Goal: Transaction & Acquisition: Purchase product/service

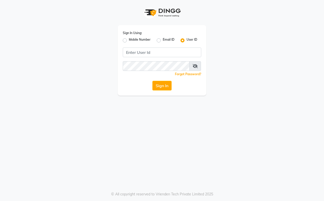
click at [136, 38] on label "Mobile Number" at bounding box center [140, 40] width 22 height 6
click at [132, 38] on input "Mobile Number" at bounding box center [130, 38] width 3 height 3
radio input "true"
radio input "false"
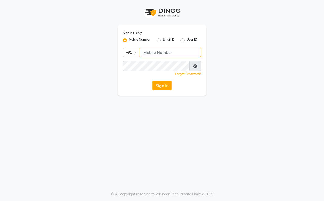
click at [170, 50] on input "Username" at bounding box center [171, 52] width 62 height 10
type input "9326379580"
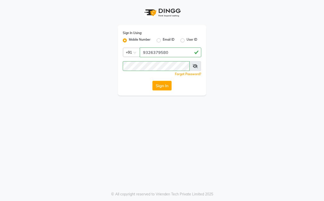
click at [161, 80] on div "Sign In Using: Mobile Number Email ID User ID Country Code × [PHONE_NUMBER] Rem…" at bounding box center [162, 60] width 89 height 70
click at [163, 87] on button "Sign In" at bounding box center [162, 86] width 19 height 10
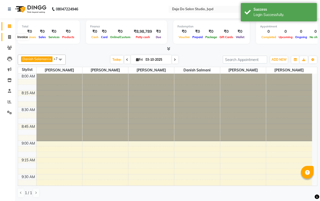
click at [9, 35] on icon at bounding box center [9, 37] width 3 height 4
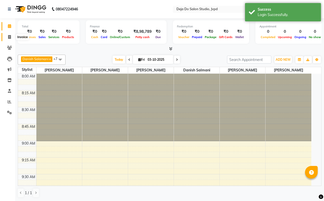
select select "7295"
select select "service"
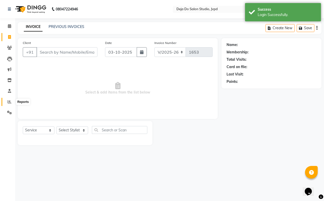
click at [9, 100] on icon at bounding box center [10, 102] width 4 height 4
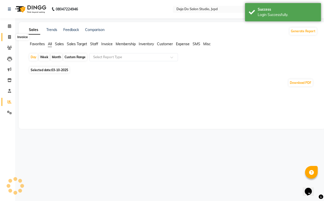
click at [11, 38] on icon at bounding box center [9, 37] width 3 height 4
select select "7295"
select select "service"
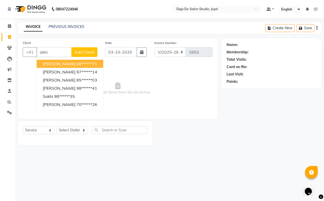
type input "akhi"
click at [74, 56] on button "Add Client" at bounding box center [84, 52] width 26 height 10
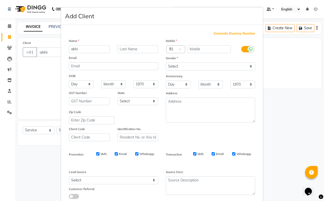
click at [35, 73] on ngb-modal-window "Add Client Generate Dummy Number Name akhi Email DOB Day 01 02 03 04 05 06 07 0…" at bounding box center [162, 100] width 324 height 201
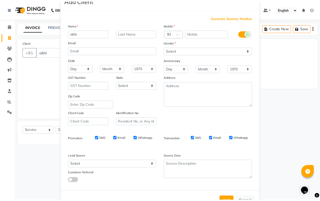
scroll to position [32, 0]
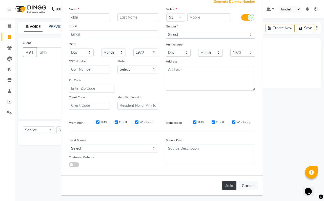
click at [225, 183] on button "Add" at bounding box center [230, 184] width 14 height 9
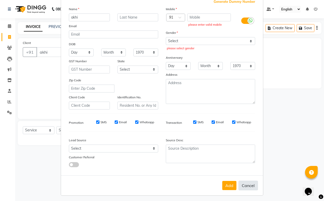
click at [249, 186] on button "Cancel" at bounding box center [249, 185] width 20 height 10
select select
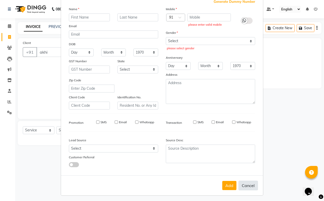
select select
checkbox input "false"
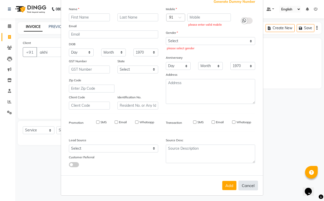
checkbox input "false"
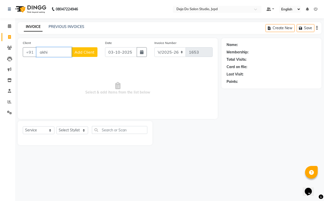
click at [61, 51] on input "akhi" at bounding box center [54, 52] width 35 height 10
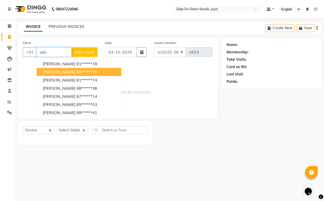
click at [58, 69] on span "[PERSON_NAME]" at bounding box center [59, 71] width 33 height 5
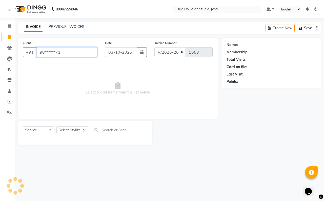
type input "98******71"
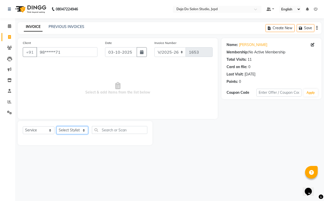
click at [83, 130] on select "Select Stylist Aditi Admin [PERSON_NAME] [PERSON_NAME] Danish [PERSON_NAME] [PE…" at bounding box center [73, 130] width 32 height 8
select select "62497"
click at [57, 126] on select "Select Stylist Aditi Admin [PERSON_NAME] [PERSON_NAME] Danish [PERSON_NAME] [PE…" at bounding box center [73, 130] width 32 height 8
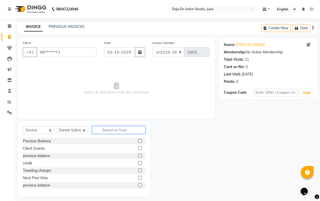
click at [122, 129] on input "text" at bounding box center [118, 130] width 53 height 8
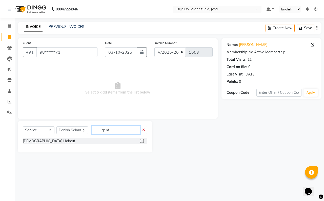
type input "gent"
click at [143, 141] on label at bounding box center [142, 141] width 4 height 4
click at [143, 141] on input "checkbox" at bounding box center [141, 140] width 3 height 3
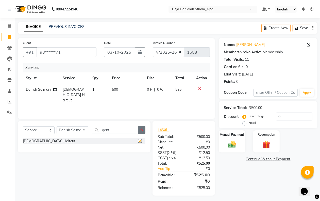
checkbox input "false"
click at [139, 128] on button "button" at bounding box center [141, 130] width 7 height 8
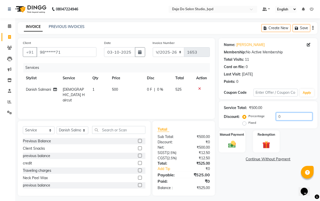
click at [293, 115] on input "0" at bounding box center [294, 116] width 36 height 8
type input "15"
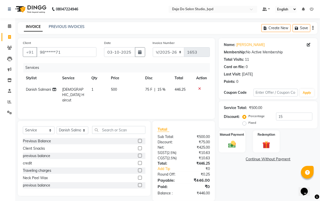
click at [255, 175] on div "Name: [PERSON_NAME] Membership: No Active Membership Total Visits: 11 Card on f…" at bounding box center [269, 119] width 102 height 162
click at [241, 177] on div "Name: [PERSON_NAME] Membership: No Active Membership Total Visits: 11 Card on f…" at bounding box center [269, 119] width 102 height 162
click at [115, 89] on span "500" at bounding box center [114, 89] width 6 height 5
select select "62497"
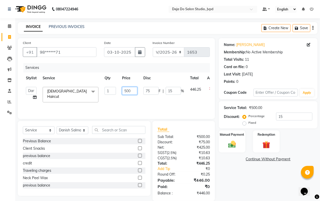
click at [131, 88] on input "500" at bounding box center [129, 91] width 15 height 8
type input "504"
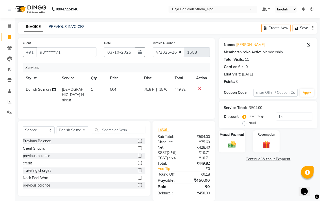
click at [254, 185] on div "Name: [PERSON_NAME] Membership: No Active Membership Total Visits: 11 Card on f…" at bounding box center [269, 119] width 102 height 162
click at [57, 130] on select "Select Stylist Aditi Admin [PERSON_NAME] [PERSON_NAME] Danish [PERSON_NAME] [PE…" at bounding box center [73, 130] width 32 height 8
select select "85990"
click at [57, 126] on select "Select Stylist Aditi Admin [PERSON_NAME] [PERSON_NAME] Danish [PERSON_NAME] [PE…" at bounding box center [73, 130] width 32 height 8
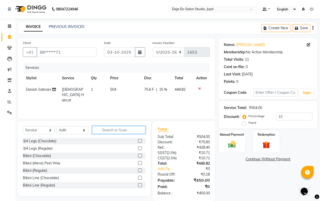
click at [107, 131] on input "text" at bounding box center [118, 130] width 53 height 8
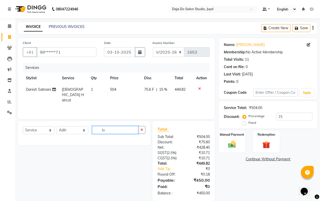
type input "l"
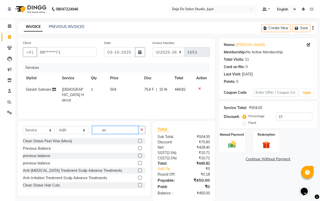
type input "a"
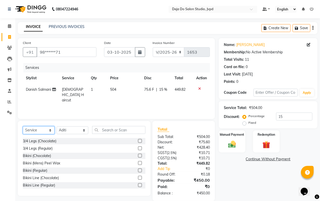
click at [34, 126] on select "Select Service Product Membership Package Voucher Prepaid Gift Card" at bounding box center [39, 130] width 32 height 8
select select "product"
click at [23, 126] on select "Select Service Product Membership Package Voucher Prepaid Gift Card" at bounding box center [39, 130] width 32 height 8
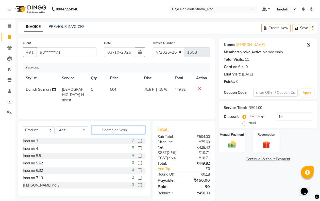
click at [118, 129] on input "text" at bounding box center [118, 130] width 53 height 8
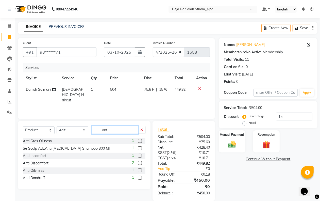
type input "ant"
click at [139, 139] on label at bounding box center [140, 141] width 4 height 4
click at [139, 139] on input "checkbox" at bounding box center [139, 140] width 3 height 3
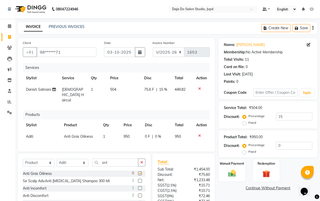
checkbox input "false"
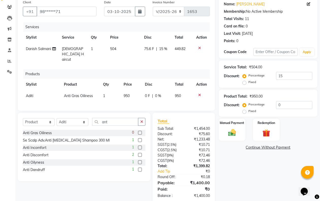
scroll to position [45, 0]
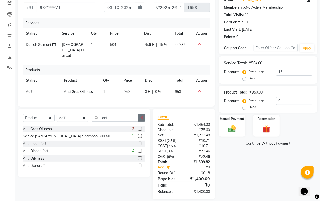
click at [143, 114] on button "button" at bounding box center [141, 118] width 7 height 8
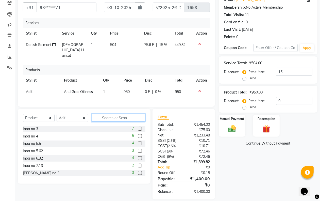
click at [129, 114] on input "text" at bounding box center [118, 118] width 53 height 8
click at [131, 86] on td "950" at bounding box center [130, 91] width 21 height 11
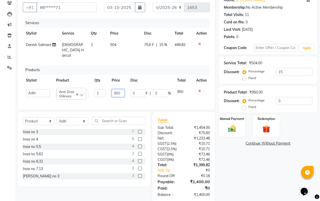
click at [122, 89] on input "950" at bounding box center [118, 93] width 13 height 8
type input "9"
type input "1318"
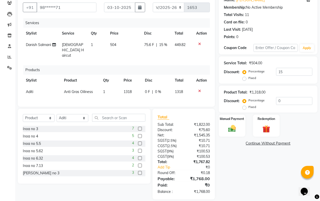
click at [240, 168] on div "Name: [PERSON_NAME] Membership: No Active Membership Total Visits: 11 Card on f…" at bounding box center [269, 96] width 102 height 206
click at [242, 131] on div "Manual Payment" at bounding box center [232, 125] width 28 height 23
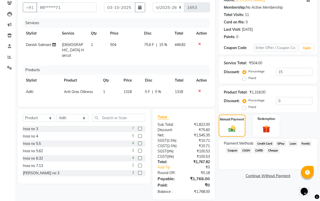
click at [262, 151] on span "CARD" at bounding box center [258, 150] width 11 height 6
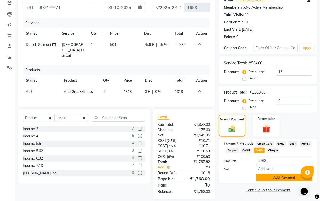
click at [268, 174] on button "Add Payment" at bounding box center [284, 177] width 56 height 8
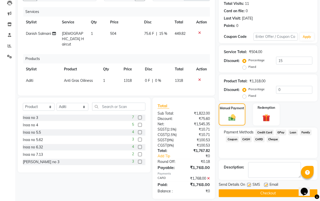
scroll to position [60, 0]
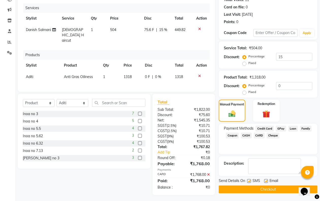
click at [243, 189] on button "Checkout" at bounding box center [267, 189] width 99 height 8
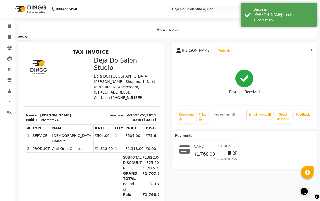
click at [9, 36] on icon at bounding box center [9, 37] width 3 height 4
select select "7295"
select select "service"
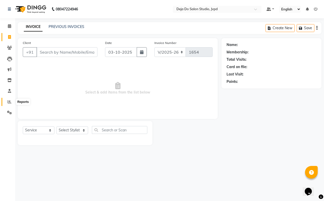
click at [9, 100] on icon at bounding box center [10, 102] width 4 height 4
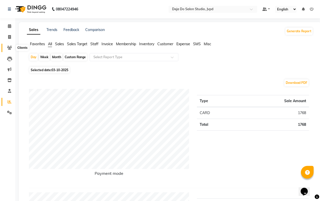
click at [7, 48] on icon at bounding box center [9, 48] width 5 height 4
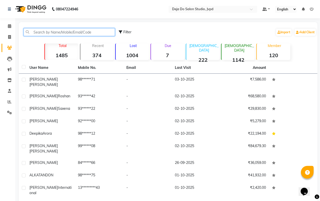
click at [44, 32] on input "text" at bounding box center [69, 32] width 91 height 8
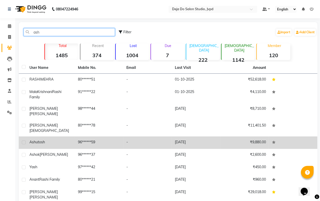
type input "ash"
click at [84, 136] on td "96******59" at bounding box center [99, 142] width 48 height 12
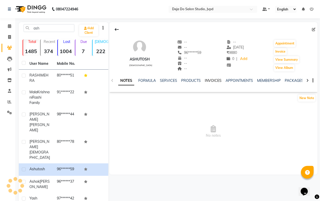
click at [212, 78] on link "INVOICES" at bounding box center [213, 80] width 17 height 5
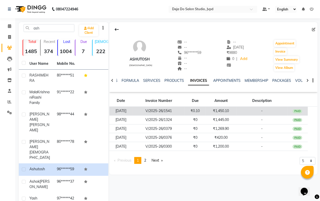
click at [224, 108] on td "₹1,450.10" at bounding box center [220, 110] width 31 height 9
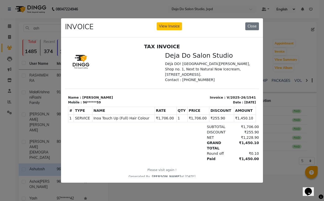
click at [256, 33] on div "INVOICE View Invoice Close" at bounding box center [162, 27] width 202 height 19
click at [247, 27] on button "Close" at bounding box center [253, 26] width 14 height 8
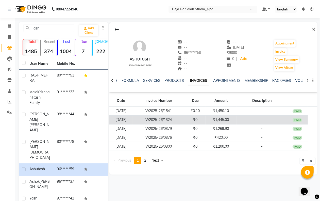
click at [232, 120] on td "₹1,445.00" at bounding box center [220, 119] width 31 height 9
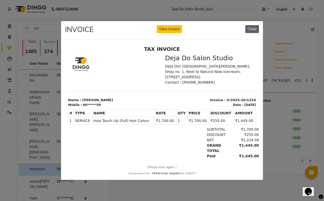
click at [251, 25] on button "Close" at bounding box center [253, 29] width 14 height 8
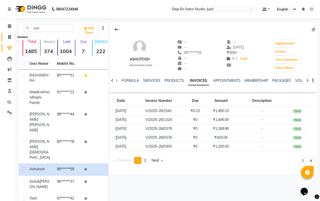
click at [7, 38] on span at bounding box center [9, 37] width 9 height 6
select select "7295"
select select "service"
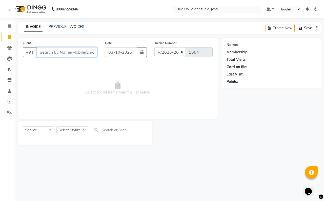
click at [50, 56] on input "Client" at bounding box center [67, 52] width 61 height 10
click at [80, 26] on link "PREVIOUS INVOICES" at bounding box center [67, 26] width 36 height 5
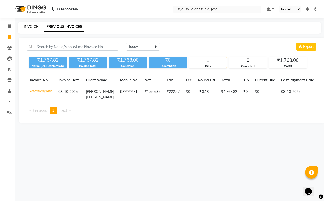
click at [31, 25] on link "INVOICE" at bounding box center [31, 26] width 14 height 5
select select "7295"
select select "service"
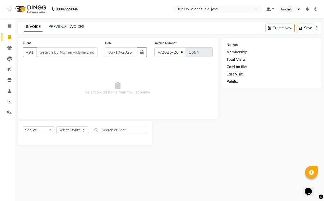
click at [51, 47] on input "Client" at bounding box center [67, 52] width 61 height 10
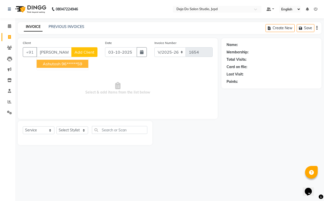
click at [56, 61] on span "Ashutosh" at bounding box center [52, 63] width 18 height 5
type input "96******59"
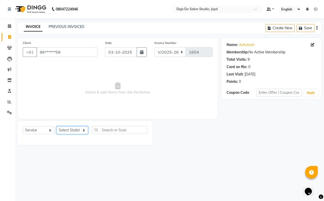
click at [67, 131] on select "Select Stylist Aditi Admin [PERSON_NAME] [PERSON_NAME] Danish [PERSON_NAME] [PE…" at bounding box center [73, 130] width 32 height 8
select select "62496"
click at [57, 126] on select "Select Stylist Aditi Admin [PERSON_NAME] [PERSON_NAME] Danish [PERSON_NAME] [PE…" at bounding box center [73, 130] width 32 height 8
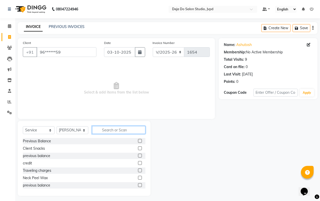
drag, startPoint x: 103, startPoint y: 124, endPoint x: 100, endPoint y: 119, distance: 5.7
click at [100, 119] on div "Client +91 96******59 Date [DATE] Invoice Number V/2025 V/[PHONE_NUMBER] Select…" at bounding box center [116, 116] width 205 height 157
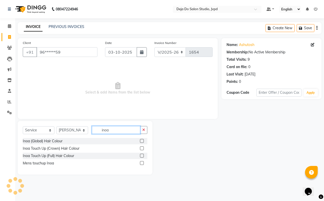
type input "inoa"
click at [140, 154] on label at bounding box center [142, 155] width 4 height 4
click at [140, 154] on input "checkbox" at bounding box center [141, 155] width 3 height 3
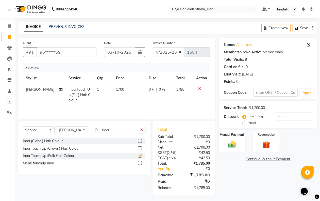
checkbox input "false"
click at [125, 95] on td "1700" at bounding box center [129, 95] width 33 height 22
select select "62496"
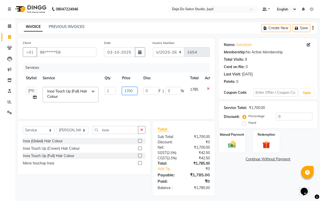
click at [127, 89] on input "1700" at bounding box center [129, 91] width 15 height 8
type input "1400"
click at [129, 99] on td "1400" at bounding box center [129, 95] width 21 height 22
select select "62496"
click at [144, 132] on div "Select Service Product Membership Package Voucher Prepaid Gift Card Select Styl…" at bounding box center [84, 147] width 133 height 53
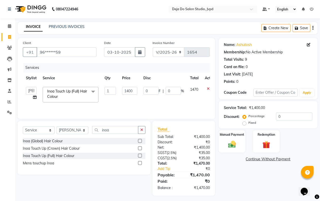
drag, startPoint x: 144, startPoint y: 132, endPoint x: 135, endPoint y: 130, distance: 9.5
click at [143, 131] on button "button" at bounding box center [141, 130] width 7 height 8
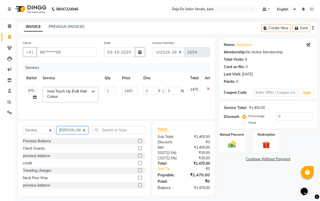
click at [76, 130] on select "Select Stylist Aditi Admin [PERSON_NAME] [PERSON_NAME] Danish [PERSON_NAME] [PE…" at bounding box center [73, 130] width 32 height 8
select select "62497"
click at [57, 126] on select "Select Stylist Aditi Admin [PERSON_NAME] [PERSON_NAME] Danish [PERSON_NAME] [PE…" at bounding box center [73, 130] width 32 height 8
click at [104, 131] on input "text" at bounding box center [118, 130] width 53 height 8
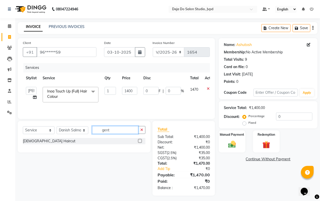
type input "gent"
click at [139, 141] on label at bounding box center [140, 141] width 4 height 4
click at [139, 141] on input "checkbox" at bounding box center [139, 140] width 3 height 3
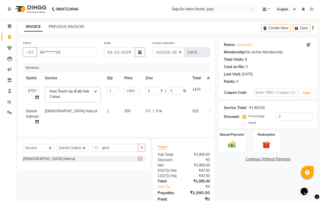
checkbox input "false"
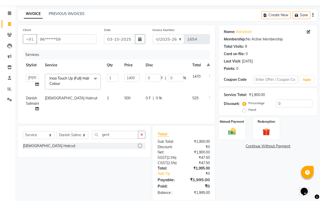
scroll to position [25, 0]
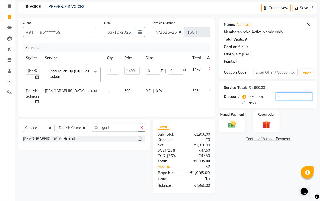
click at [288, 92] on input "0" at bounding box center [294, 96] width 36 height 8
type input "1"
type input "14"
type input "1"
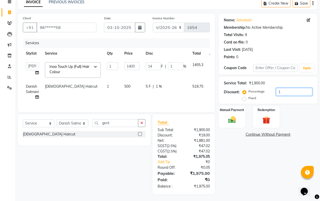
type input "15"
type input "210"
type input "15"
click at [265, 162] on div "Name: Ashutosh Membership: No Active Membership Total Visits: 9 Card on file: 0…" at bounding box center [269, 103] width 102 height 180
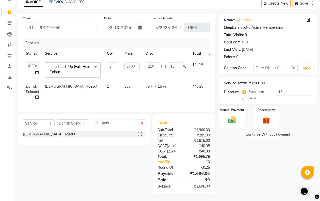
click at [138, 70] on td "1400" at bounding box center [131, 70] width 21 height 22
click at [138, 66] on input "1400" at bounding box center [131, 66] width 15 height 8
type input "1406"
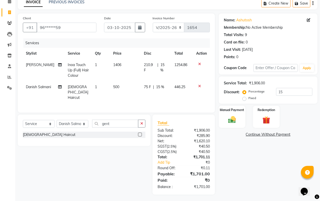
click at [262, 157] on div "Name: Ashutosh Membership: No Active Membership Total Visits: 9 Card on file: 0…" at bounding box center [269, 103] width 102 height 181
click at [123, 63] on td "1406" at bounding box center [125, 70] width 31 height 22
select select "62496"
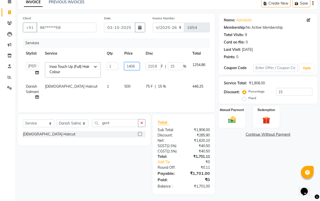
click at [138, 64] on input "1406" at bounding box center [131, 66] width 15 height 8
type input "1405"
click at [230, 168] on div "Name: Ashutosh Membership: No Active Membership Total Visits: 9 Card on file: 0…" at bounding box center [269, 103] width 102 height 180
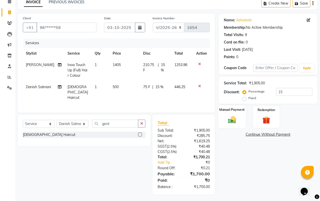
click at [238, 118] on div "Manual Payment" at bounding box center [232, 116] width 28 height 23
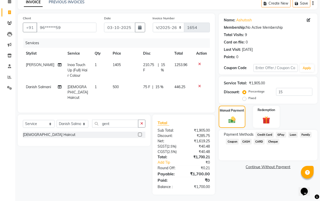
click at [245, 141] on span "CASH" at bounding box center [246, 141] width 11 height 6
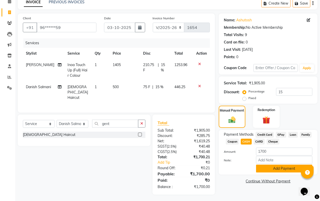
click at [259, 170] on button "Add Payment" at bounding box center [284, 168] width 56 height 8
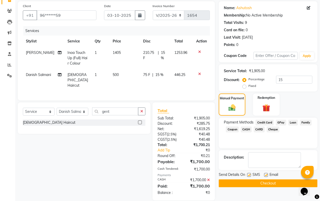
scroll to position [43, 0]
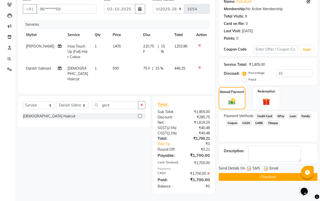
click at [258, 177] on button "Checkout" at bounding box center [267, 177] width 99 height 8
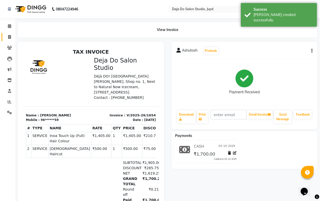
click at [9, 40] on link "Invoice" at bounding box center [8, 37] width 12 height 8
select select "7295"
select select "service"
